Goal: Task Accomplishment & Management: Use online tool/utility

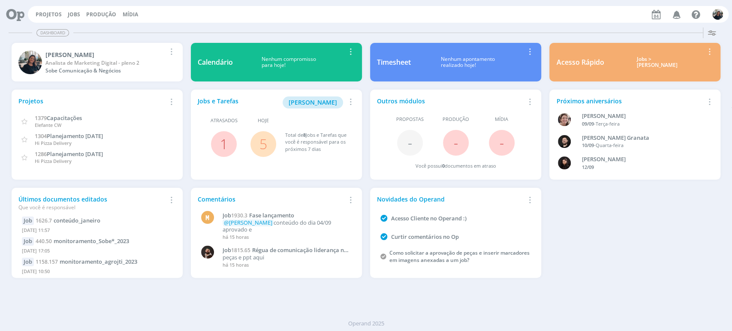
click at [649, 60] on div "Jobs > [PERSON_NAME]" at bounding box center [656, 62] width 93 height 12
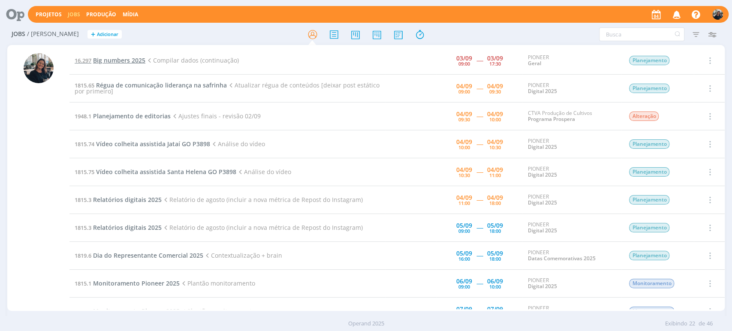
click at [103, 57] on span "Big numbers 2025" at bounding box center [119, 60] width 52 height 8
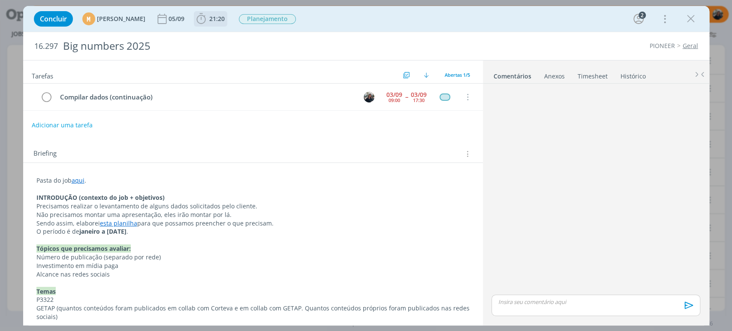
click at [208, 19] on icon "dialog" at bounding box center [201, 18] width 13 height 13
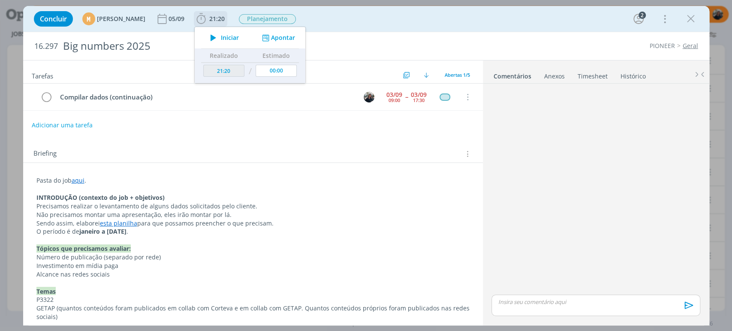
click at [239, 39] on span "Iniciar" at bounding box center [230, 38] width 18 height 6
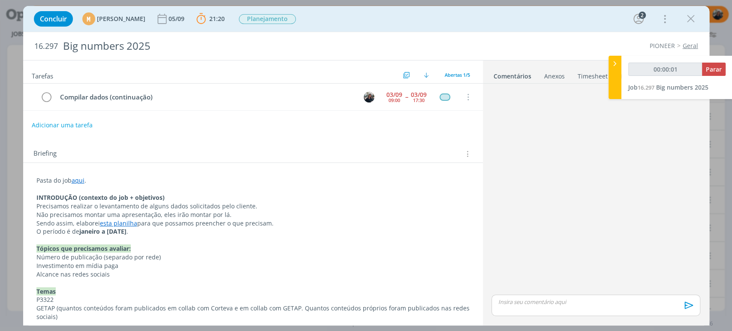
click at [113, 222] on link "esta planilha" at bounding box center [118, 223] width 37 height 8
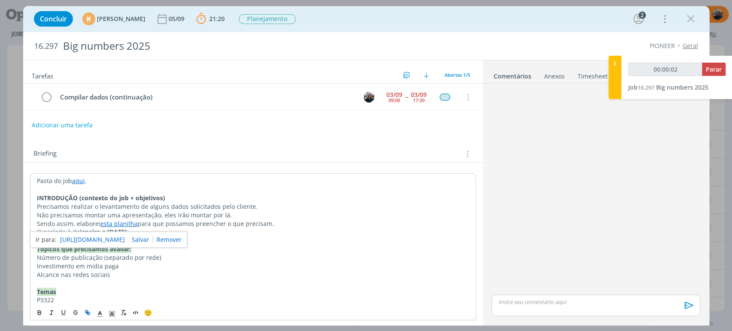
click at [125, 238] on link "[URL][DOMAIN_NAME]" at bounding box center [92, 239] width 65 height 11
type input "00:28:07"
